Goal: Task Accomplishment & Management: Use online tool/utility

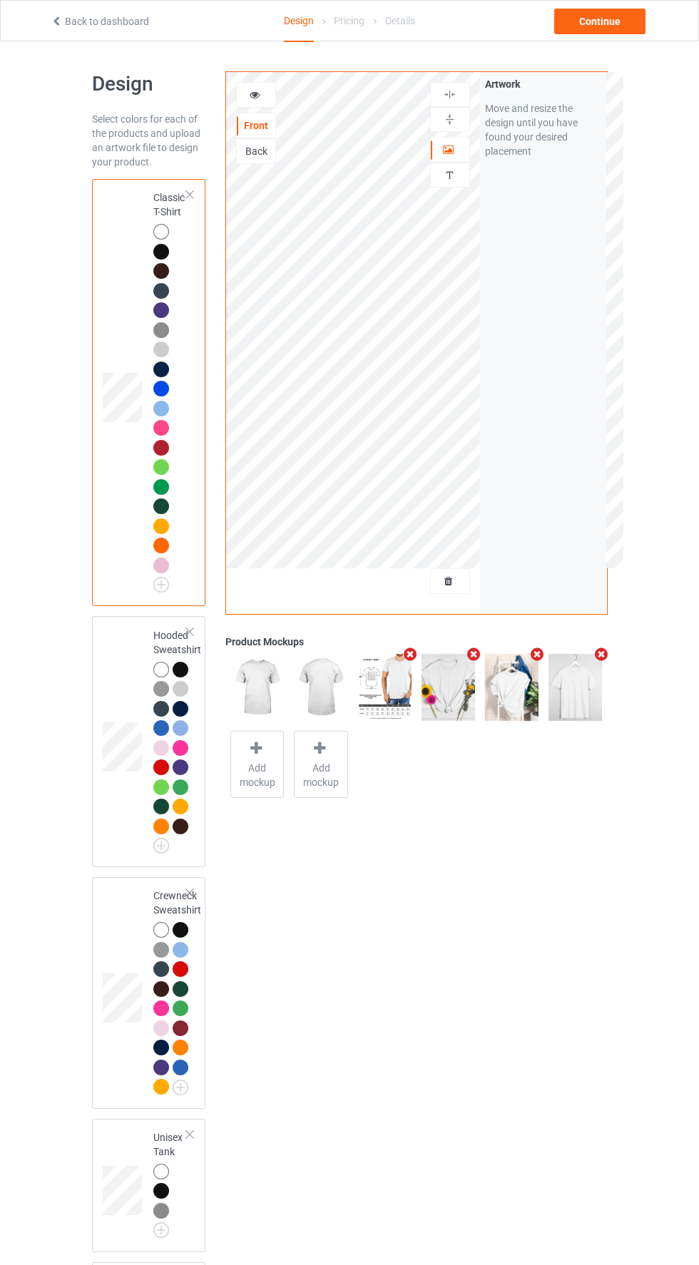
click at [461, 581] on div at bounding box center [450, 581] width 39 height 14
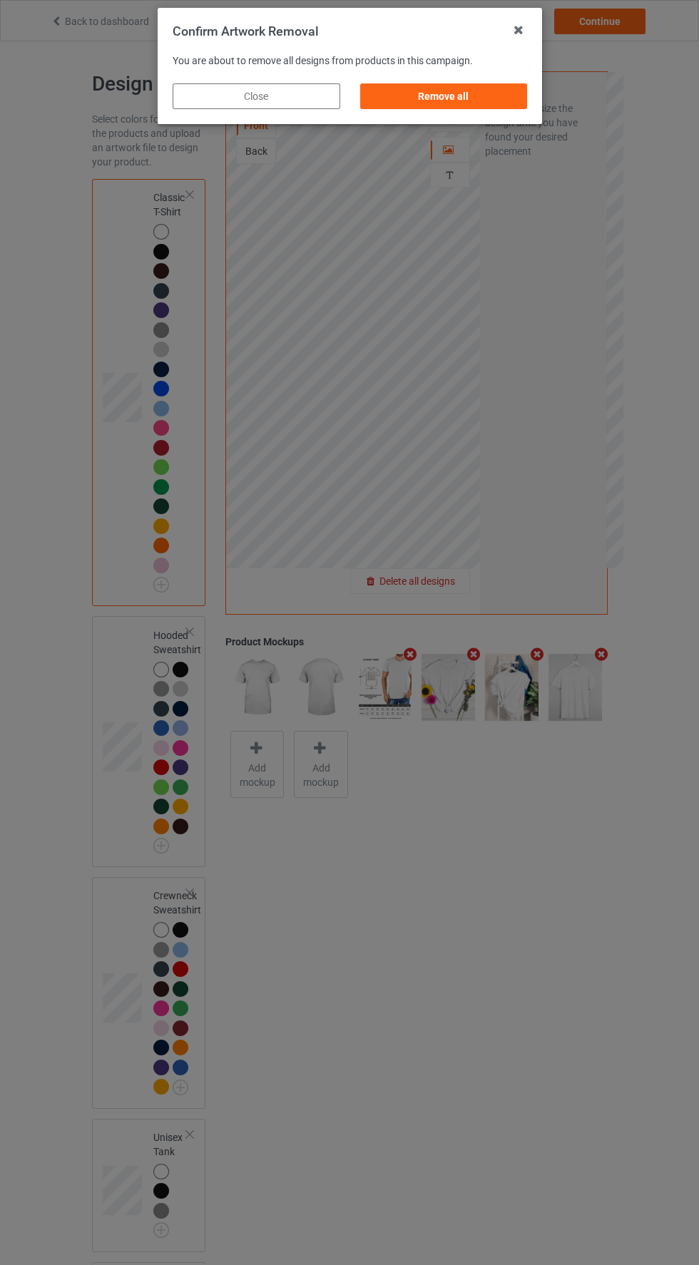
click at [494, 92] on div "Remove all" at bounding box center [443, 96] width 168 height 26
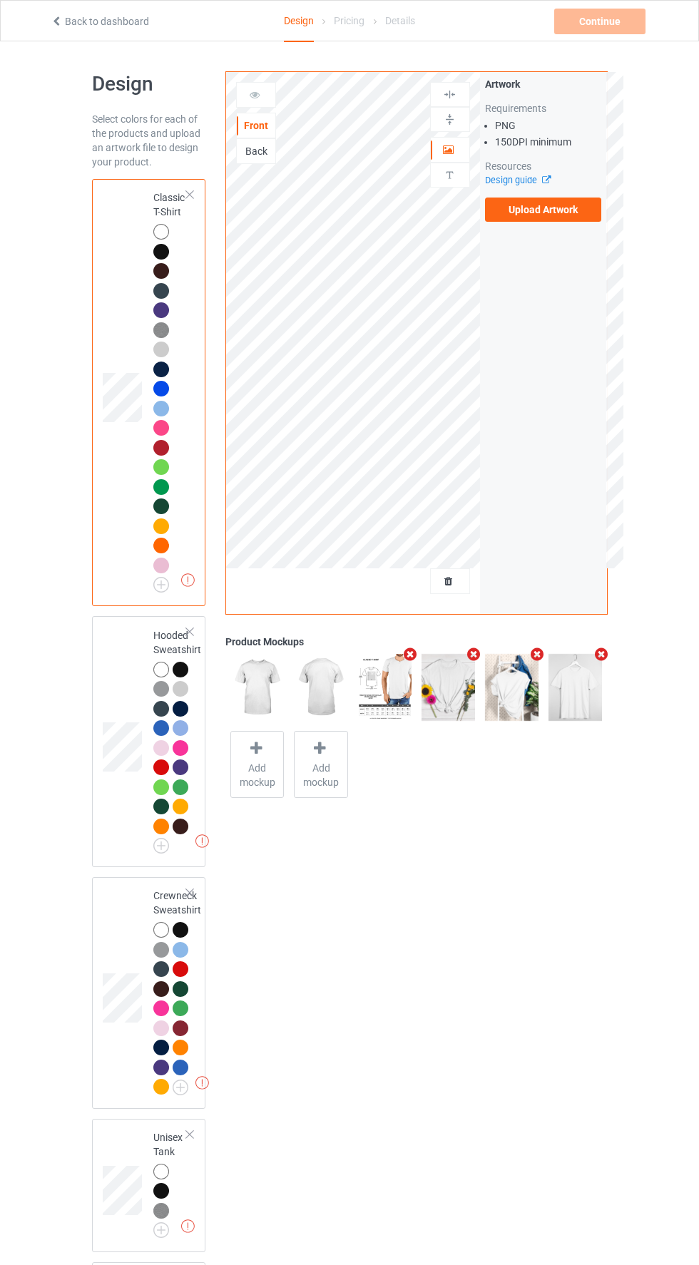
click at [575, 215] on label "Upload Artwork" at bounding box center [543, 210] width 117 height 24
click at [0, 0] on input "Upload Artwork" at bounding box center [0, 0] width 0 height 0
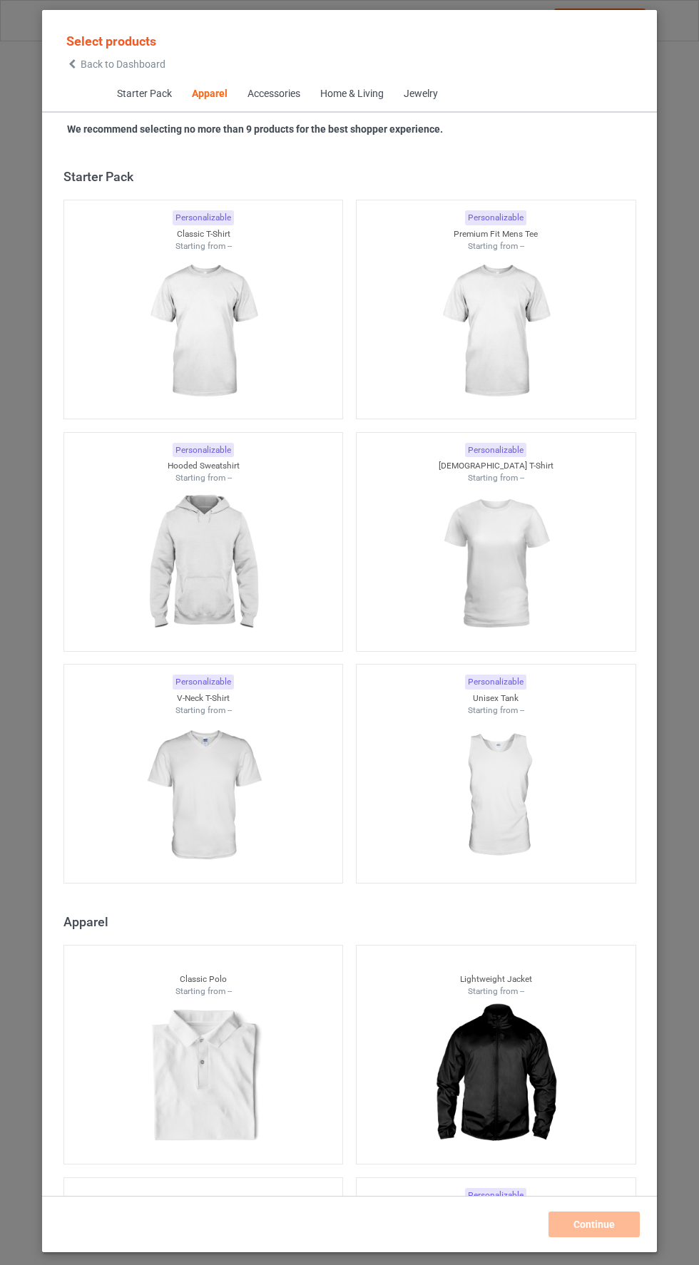
scroll to position [763, 0]
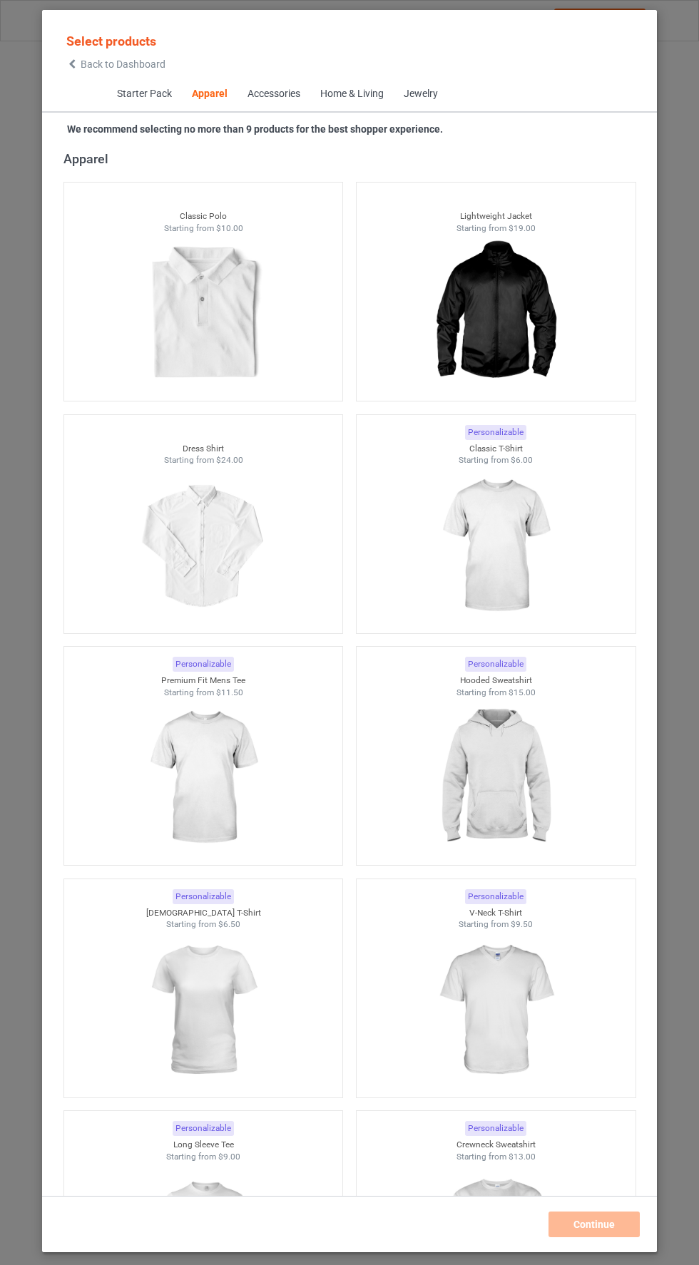
click at [69, 63] on icon at bounding box center [72, 64] width 12 height 10
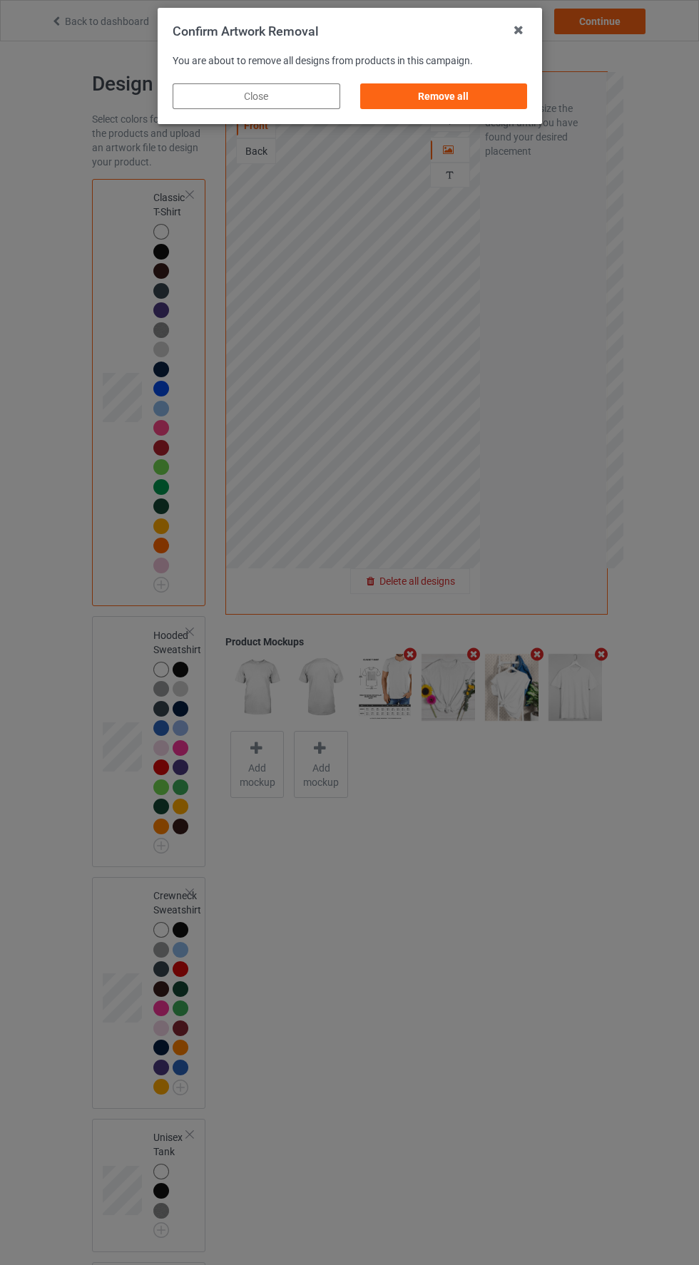
click at [506, 107] on div "Remove all" at bounding box center [443, 96] width 168 height 26
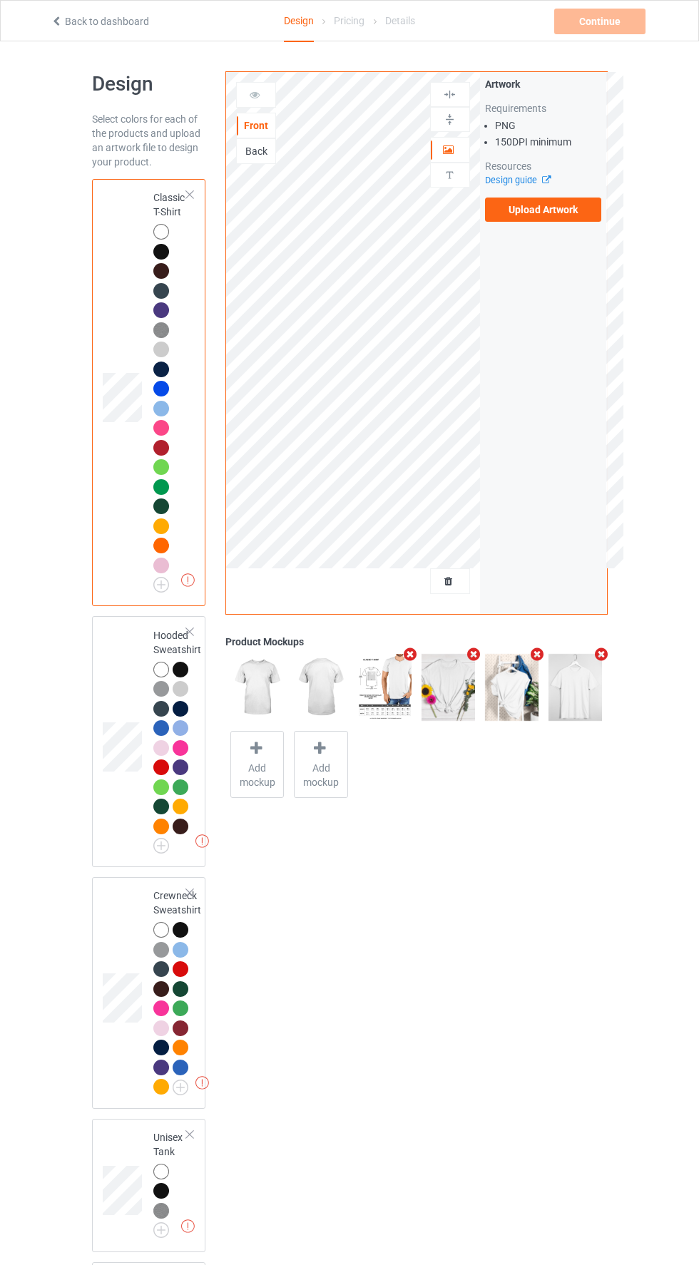
click at [556, 215] on label "Upload Artwork" at bounding box center [543, 210] width 117 height 24
click at [0, 0] on input "Upload Artwork" at bounding box center [0, 0] width 0 height 0
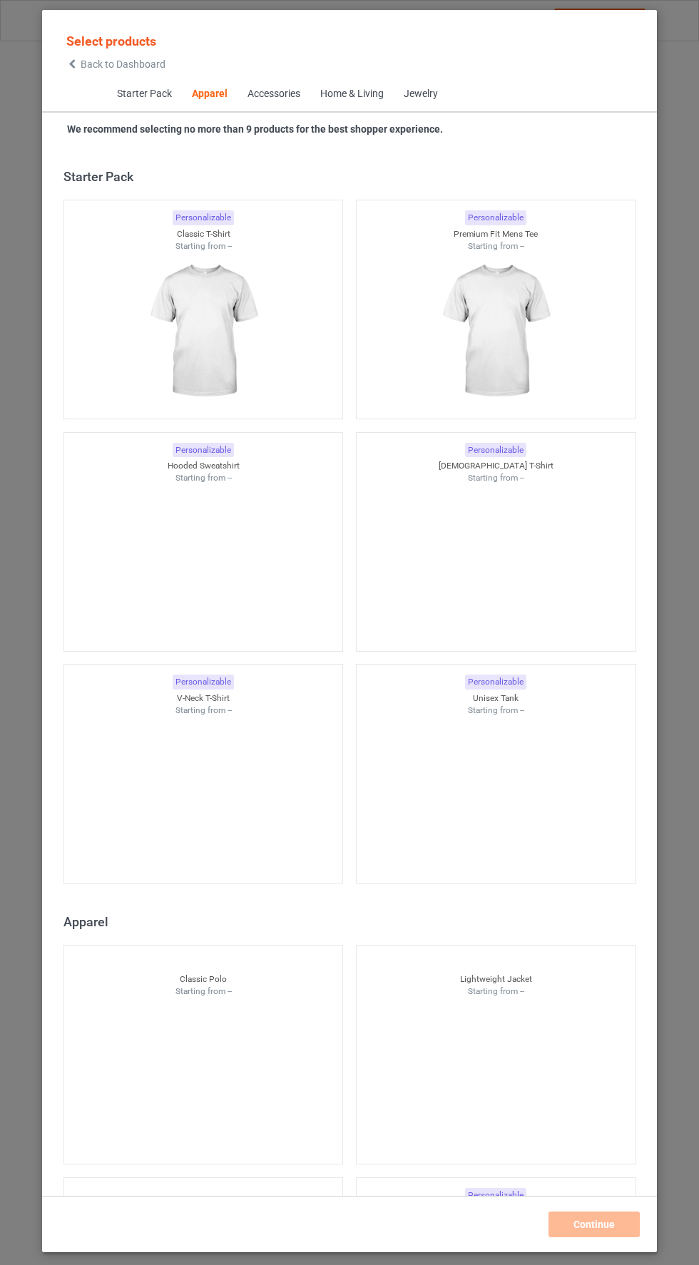
scroll to position [763, 0]
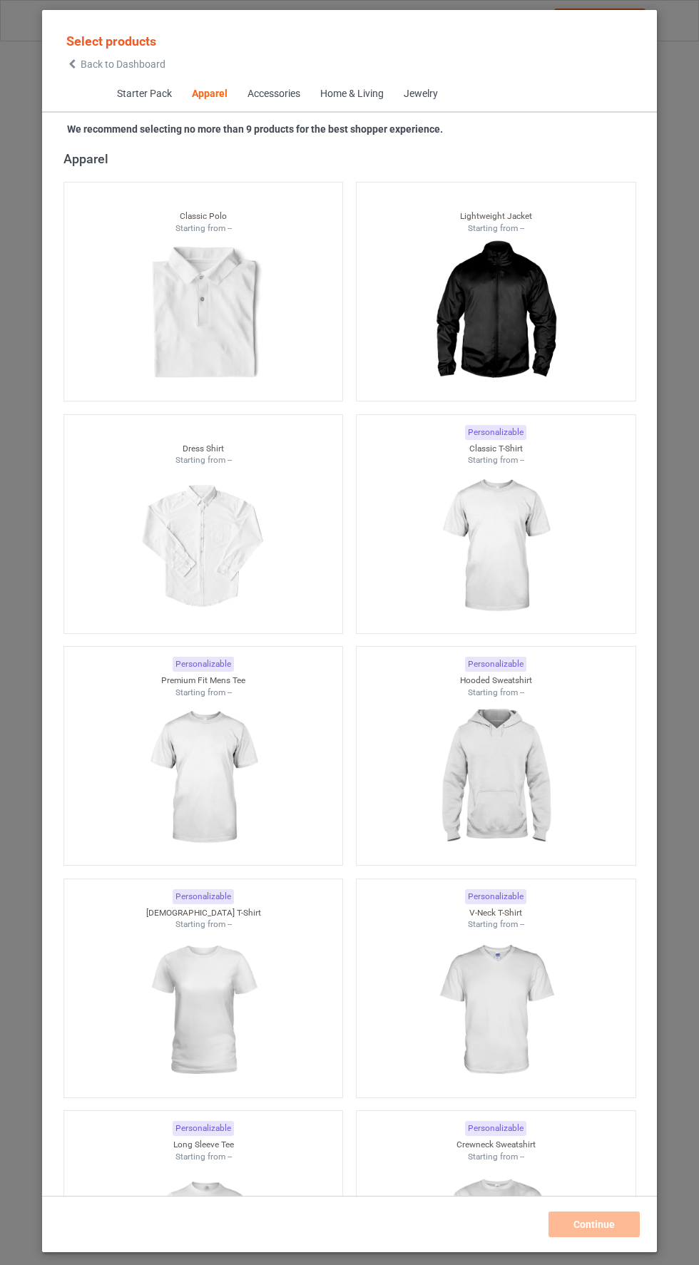
click at [94, 64] on span "Back to Dashboard" at bounding box center [123, 63] width 85 height 11
